Goal: Task Accomplishment & Management: Manage account settings

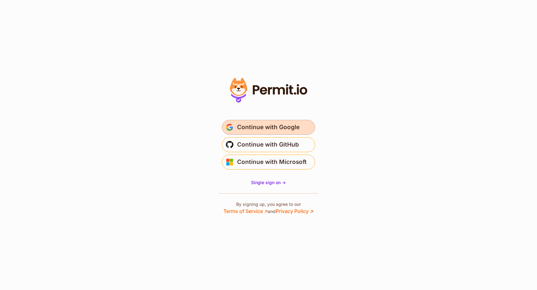
click at [290, 123] on span "Continue with Google" at bounding box center [268, 127] width 62 height 10
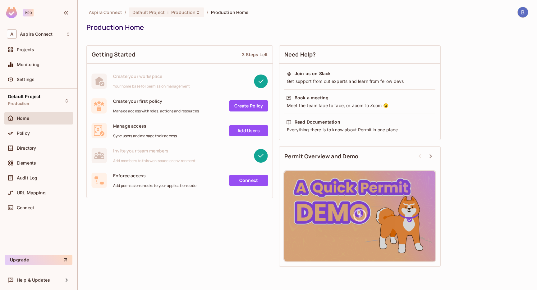
click at [281, 20] on div "Aspira Connect / Default Project : Production / Production Home Production Home" at bounding box center [307, 22] width 442 height 30
click at [31, 81] on span "Settings" at bounding box center [26, 79] width 18 height 5
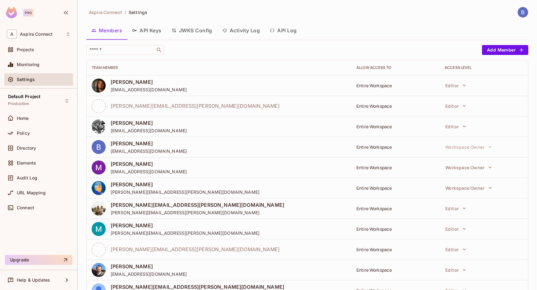
click at [321, 30] on div "Members API Keys JWKS Config Activity Log API Log" at bounding box center [307, 31] width 442 height 16
click at [494, 47] on button "Add Member" at bounding box center [505, 50] width 46 height 10
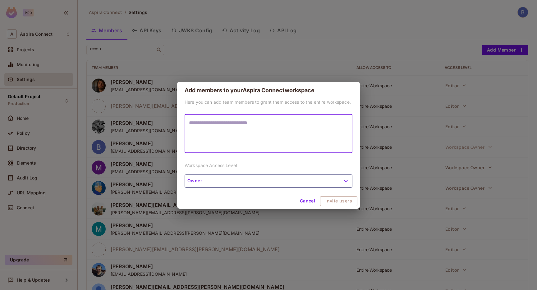
click at [220, 131] on textarea at bounding box center [268, 133] width 159 height 29
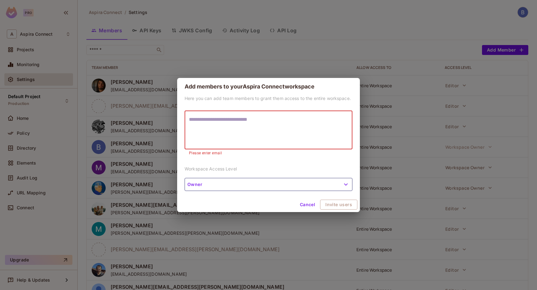
paste textarea "**********"
drag, startPoint x: 277, startPoint y: 120, endPoint x: 159, endPoint y: 118, distance: 118.6
click at [159, 118] on div "**********" at bounding box center [268, 145] width 537 height 290
click at [248, 136] on textarea "**********" at bounding box center [268, 130] width 159 height 29
type textarea "**********"
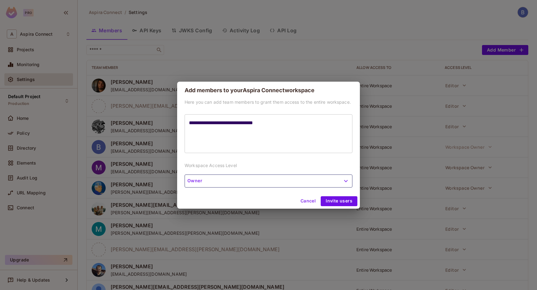
click at [257, 187] on div "**********" at bounding box center [268, 146] width 183 height 95
click at [258, 198] on div "Cancel Invite users" at bounding box center [268, 201] width 183 height 15
click at [343, 203] on button "Invite users" at bounding box center [338, 201] width 37 height 10
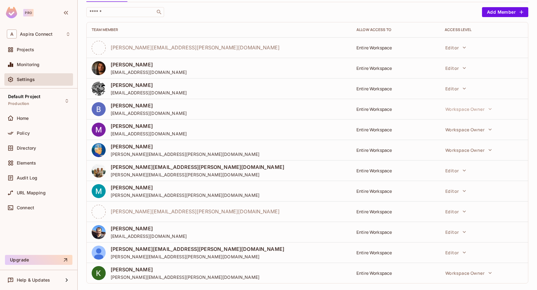
scroll to position [38, 0]
click at [39, 115] on div "Home" at bounding box center [39, 118] width 64 height 7
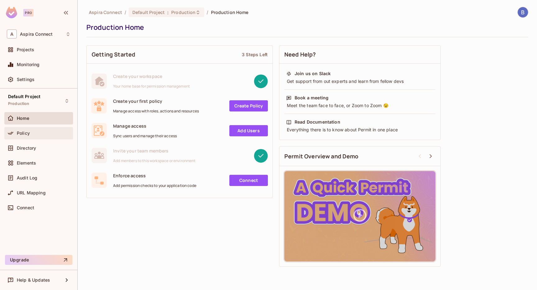
click at [32, 135] on div "Policy" at bounding box center [39, 132] width 64 height 7
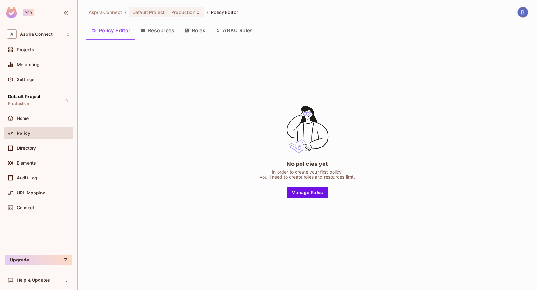
click at [160, 31] on button "Resources" at bounding box center [157, 31] width 44 height 16
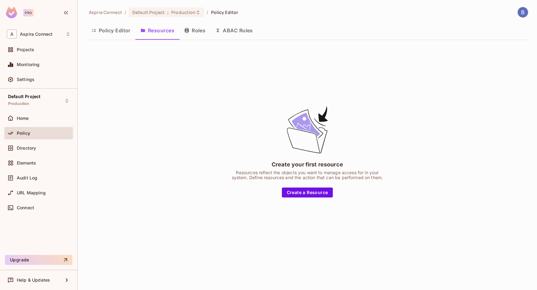
click at [193, 30] on button "Roles" at bounding box center [194, 31] width 31 height 16
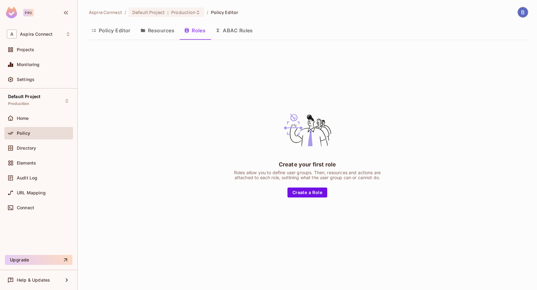
click at [232, 31] on button "ABAC Rules" at bounding box center [234, 31] width 48 height 16
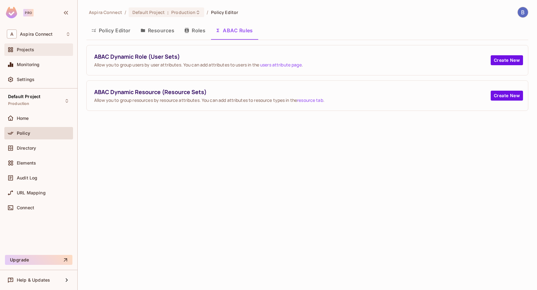
click at [34, 50] on span "Projects" at bounding box center [25, 49] width 17 height 5
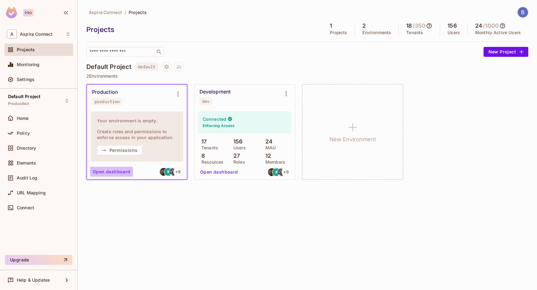
click at [117, 172] on button "Open dashboard" at bounding box center [111, 172] width 43 height 10
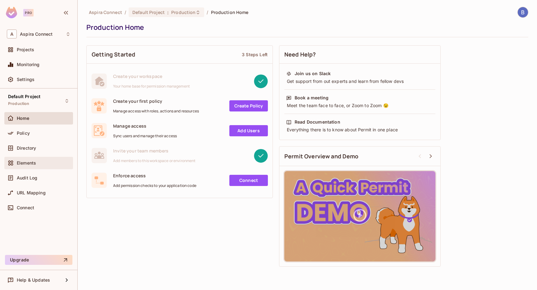
click at [37, 163] on div "Elements" at bounding box center [44, 163] width 54 height 5
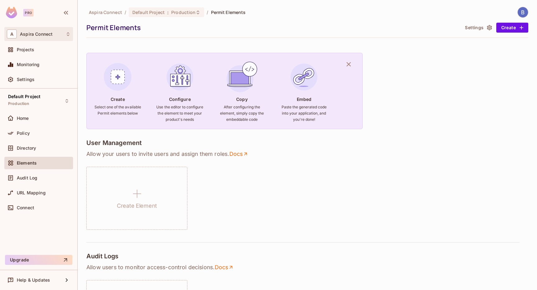
click at [54, 33] on div "A Aspira Connect" at bounding box center [39, 34] width 64 height 9
click at [67, 55] on span "shady" at bounding box center [66, 52] width 18 height 8
click at [32, 149] on span "Directory" at bounding box center [26, 148] width 19 height 5
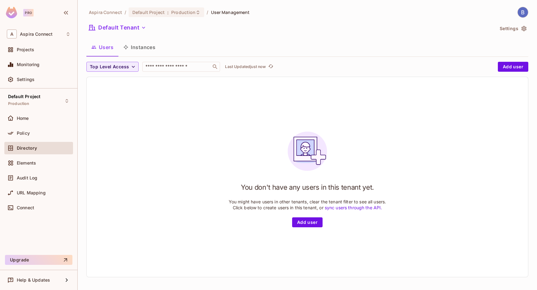
click at [143, 48] on button "Instances" at bounding box center [139, 47] width 42 height 16
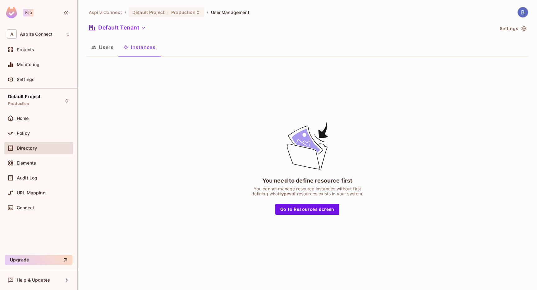
click at [103, 49] on button "Users" at bounding box center [102, 47] width 32 height 16
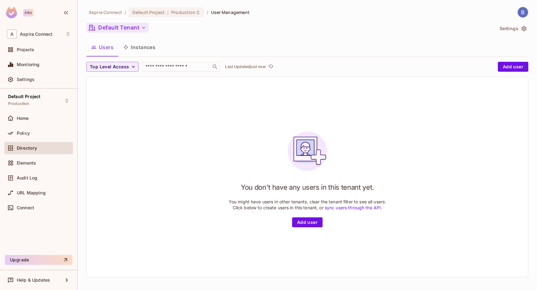
click at [134, 25] on button "Default Tenant" at bounding box center [117, 28] width 62 height 10
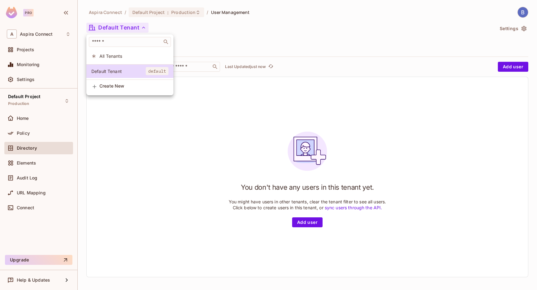
click at [114, 57] on span "All Tenants" at bounding box center [133, 56] width 69 height 6
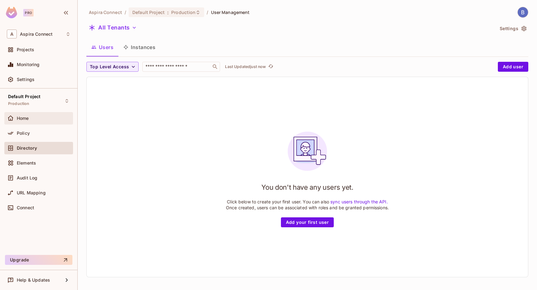
click at [25, 120] on span "Home" at bounding box center [23, 118] width 12 height 5
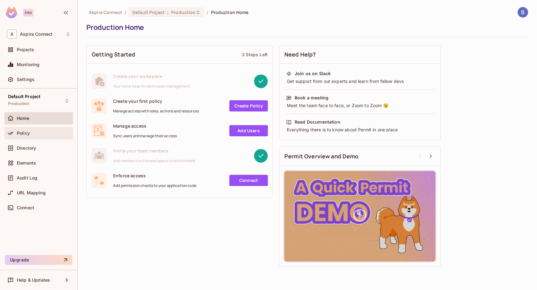
click at [38, 135] on div "Policy" at bounding box center [39, 132] width 64 height 7
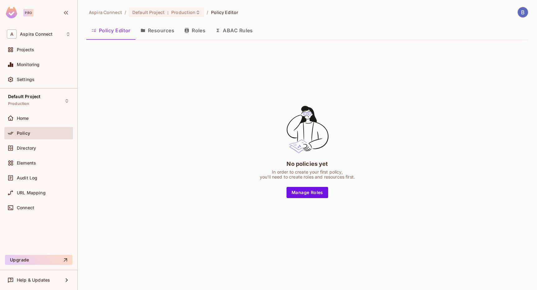
click at [158, 32] on button "Resources" at bounding box center [157, 31] width 44 height 16
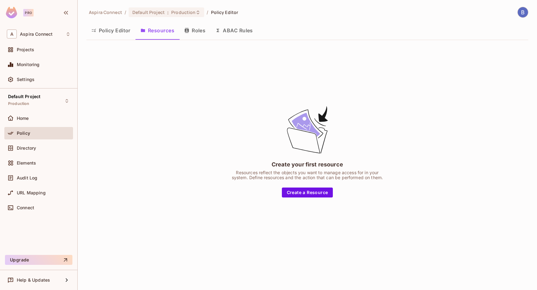
click at [199, 31] on button "Roles" at bounding box center [194, 31] width 31 height 16
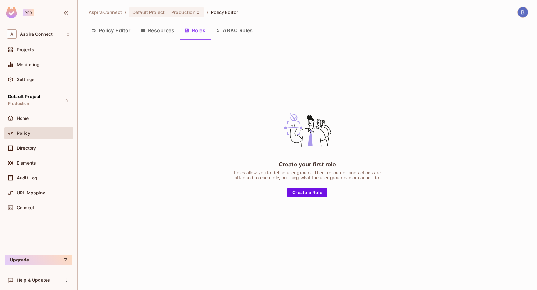
click at [227, 31] on button "ABAC Rules" at bounding box center [234, 31] width 48 height 16
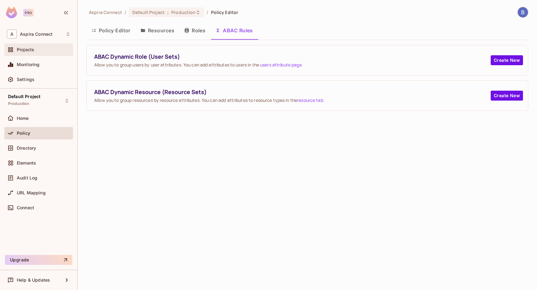
click at [30, 55] on div "Projects" at bounding box center [38, 49] width 69 height 12
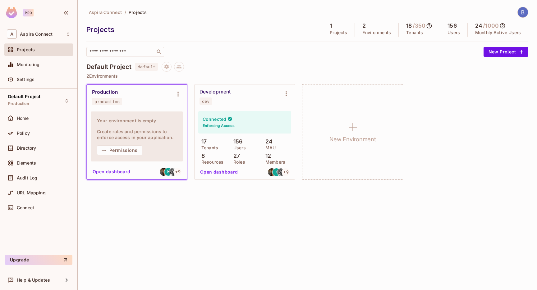
click at [224, 173] on button "Open dashboard" at bounding box center [219, 172] width 43 height 10
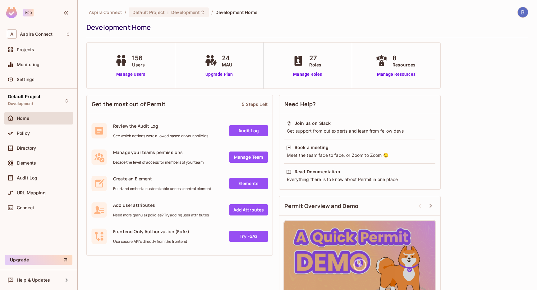
click at [299, 30] on div "Development Home" at bounding box center [305, 27] width 438 height 9
drag, startPoint x: 110, startPoint y: 56, endPoint x: 147, endPoint y: 75, distance: 41.9
click at [147, 75] on div "156 Users Manage Users" at bounding box center [131, 66] width 89 height 46
click at [103, 57] on div "156 Users Manage Users" at bounding box center [131, 66] width 89 height 46
drag, startPoint x: 106, startPoint y: 55, endPoint x: 147, endPoint y: 75, distance: 46.0
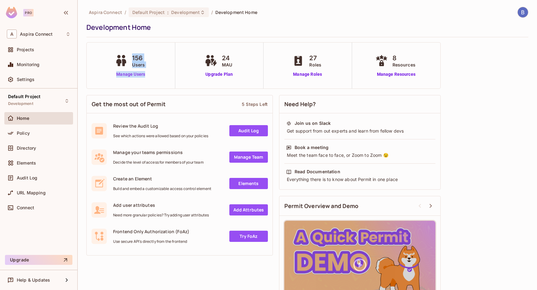
click at [147, 75] on div "156 Users Manage Users" at bounding box center [131, 66] width 89 height 46
click at [158, 76] on div "156 Users Manage Users" at bounding box center [131, 66] width 89 height 46
click at [134, 74] on link "Manage Users" at bounding box center [130, 74] width 34 height 7
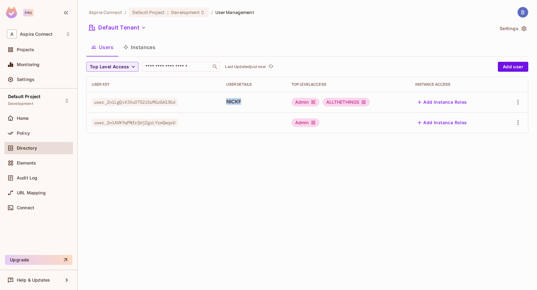
drag, startPoint x: 248, startPoint y: 102, endPoint x: 216, endPoint y: 102, distance: 31.4
click at [216, 102] on tr "user_2nlLgQvVJVuO752iSrMGzGA13Gd NICKF Admin ALLTHETHINGS Add Instance Roles" at bounding box center [307, 102] width 441 height 20
drag, startPoint x: 183, startPoint y: 103, endPoint x: 135, endPoint y: 101, distance: 47.2
click at [130, 102] on div "user_2nlLgQvVJVuO752iSrMGzGA13Gd" at bounding box center [154, 102] width 125 height 6
click at [305, 102] on div "Admin" at bounding box center [305, 102] width 28 height 9
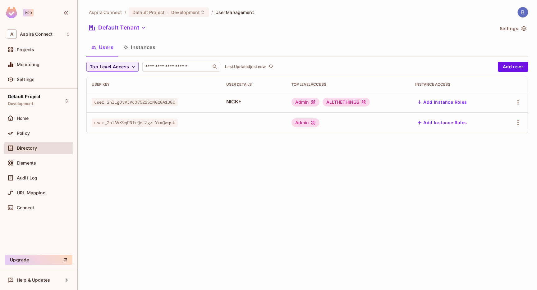
click at [317, 102] on body "Pro A Aspira Connect Projects Monitoring Settings Default Project Development H…" at bounding box center [268, 145] width 537 height 290
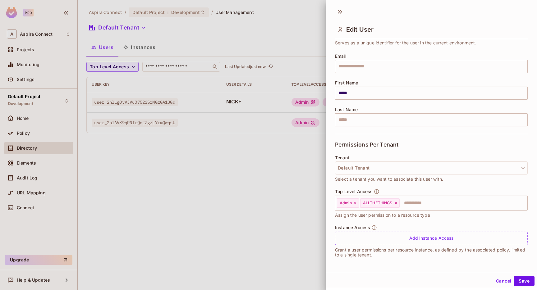
scroll to position [40, 0]
click at [500, 279] on button "Cancel" at bounding box center [503, 281] width 20 height 10
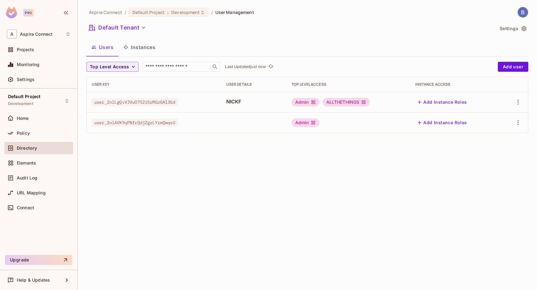
click at [157, 171] on div "Aspira Connect / Default Project : Development / User Management Default Tenant…" at bounding box center [307, 145] width 459 height 290
